Goal: Task Accomplishment & Management: Manage account settings

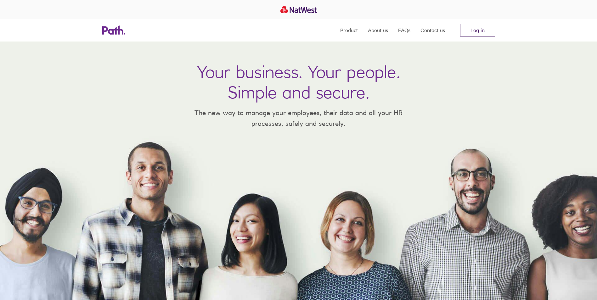
click at [471, 31] on link "Log in" at bounding box center [477, 30] width 35 height 13
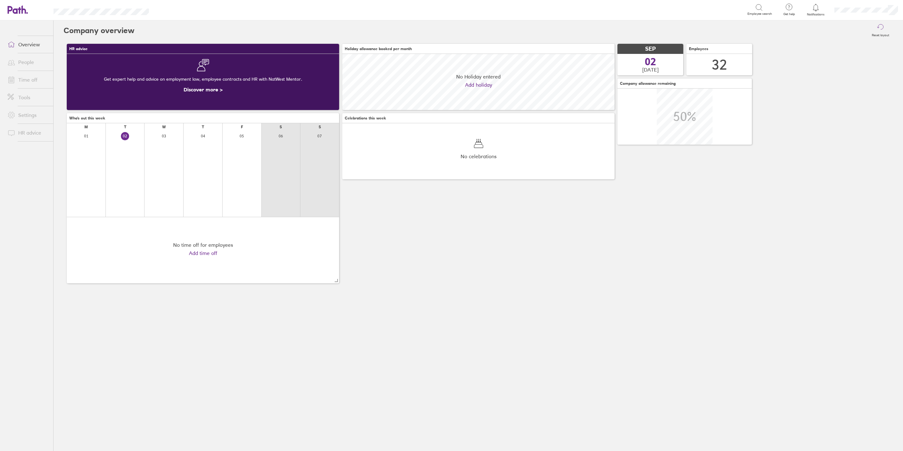
scroll to position [56, 272]
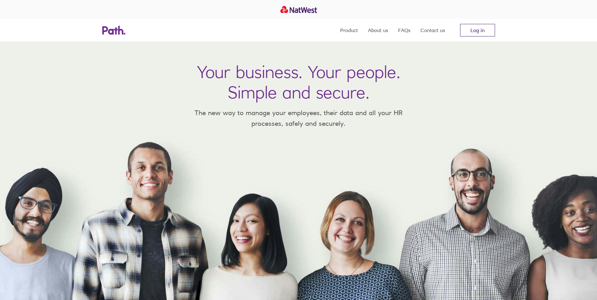
click at [473, 32] on link "Log in" at bounding box center [477, 30] width 35 height 13
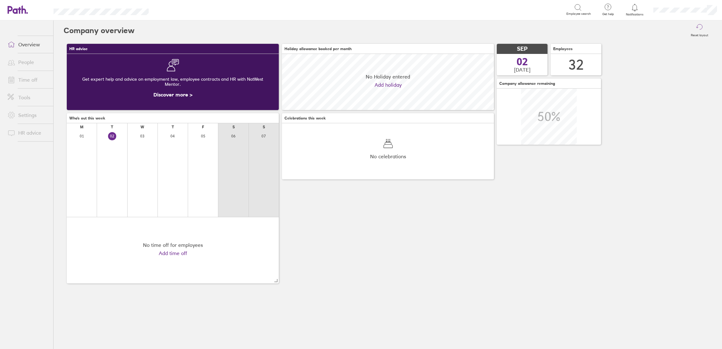
scroll to position [56, 212]
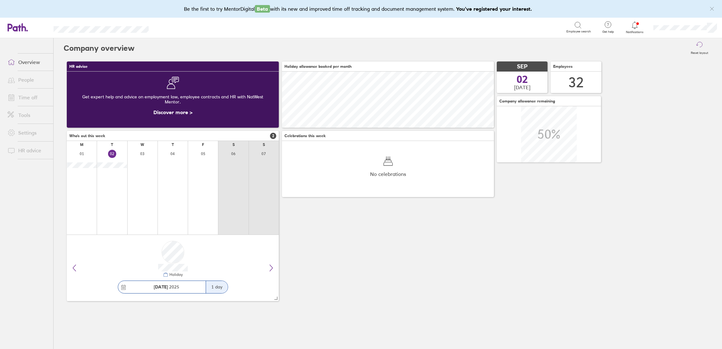
click at [31, 97] on link "Time off" at bounding box center [28, 97] width 51 height 13
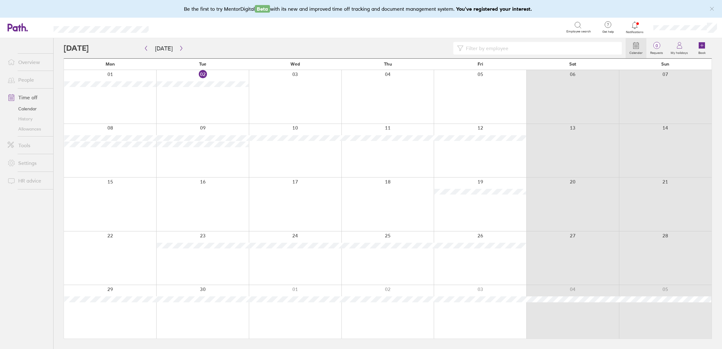
click at [184, 47] on div at bounding box center [345, 48] width 562 height 13
click at [179, 49] on icon "button" at bounding box center [181, 48] width 5 height 5
click at [703, 49] on icon at bounding box center [702, 46] width 8 height 8
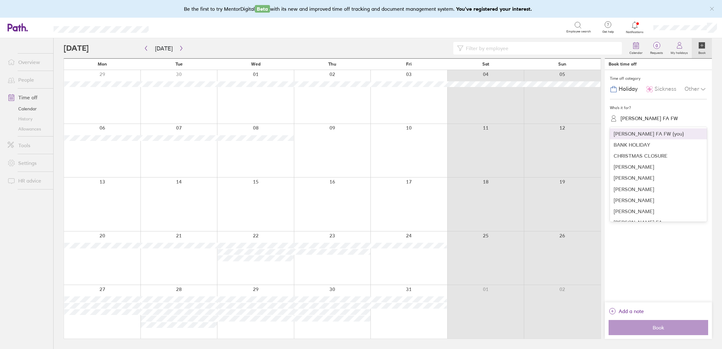
click at [649, 117] on div "Alison Eversden FA FW" at bounding box center [648, 118] width 57 height 6
click at [645, 221] on div "Shahn Lotay" at bounding box center [657, 218] width 97 height 11
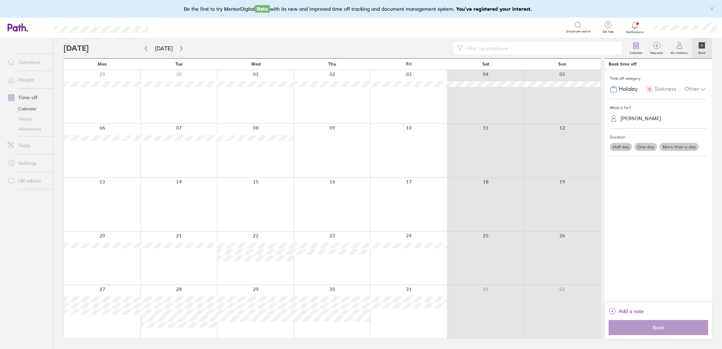
click at [645, 144] on label "One day" at bounding box center [645, 147] width 23 height 8
click at [0, 0] on input "One day" at bounding box center [0, 0] width 0 height 0
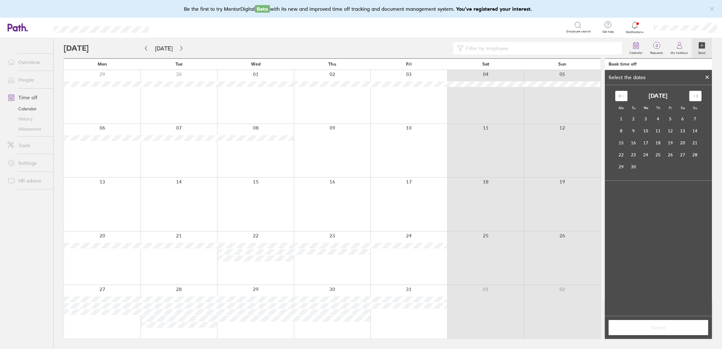
click at [645, 147] on div "Mo Tu We Th Fr Sa Su August 2025 1 2 3 4 5 6 7 8 9 10 11 12 13 14 15 16 17 18 1…" at bounding box center [657, 200] width 107 height 230
click at [699, 94] on div "Move forward to switch to the next month." at bounding box center [695, 96] width 12 height 10
click at [671, 166] on td "31" at bounding box center [670, 167] width 12 height 12
click at [652, 332] on button "Select" at bounding box center [657, 327] width 99 height 15
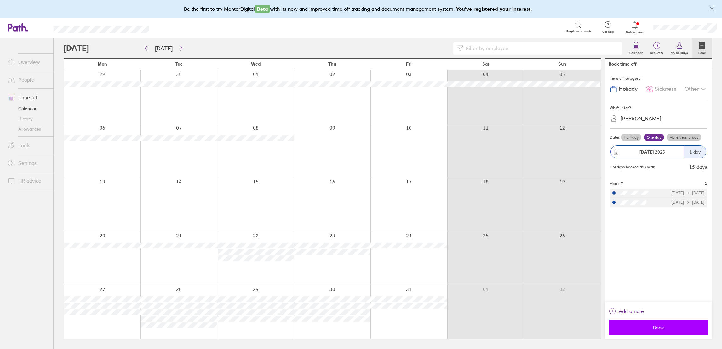
click at [666, 330] on button "Book" at bounding box center [657, 327] width 99 height 15
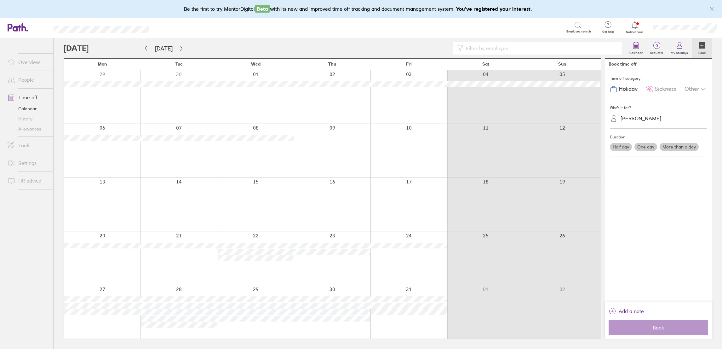
click at [35, 81] on link "People" at bounding box center [28, 79] width 51 height 13
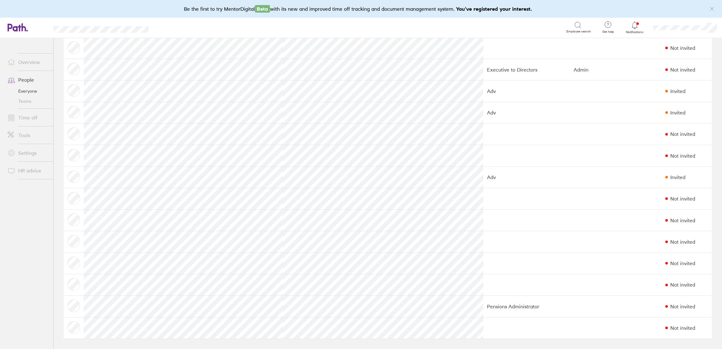
scroll to position [432, 0]
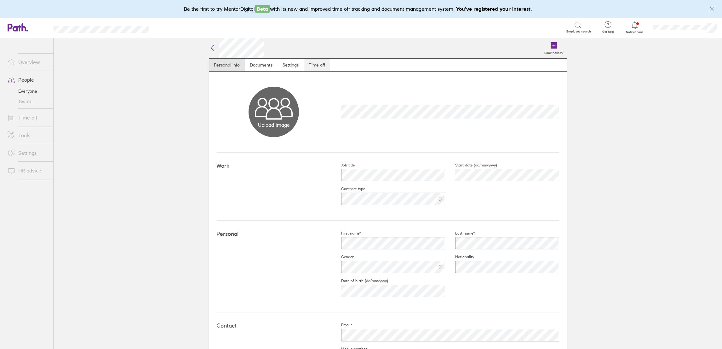
click at [318, 61] on link "Time off" at bounding box center [316, 65] width 26 height 13
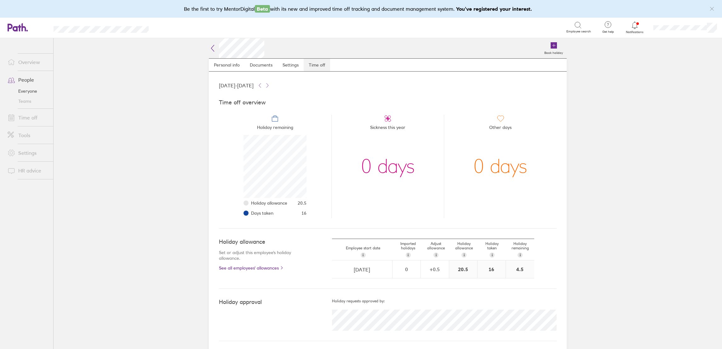
scroll to position [63, 63]
click at [39, 115] on link "Time off" at bounding box center [28, 117] width 51 height 13
